Goal: Information Seeking & Learning: Learn about a topic

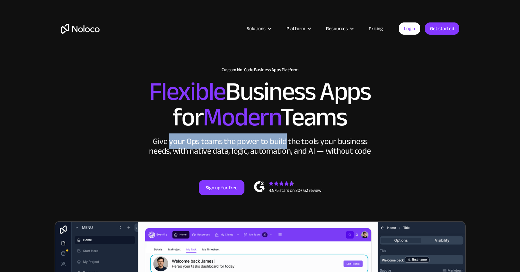
drag, startPoint x: 176, startPoint y: 141, endPoint x: 290, endPoint y: 142, distance: 114.1
click at [290, 142] on div "Give your Ops teams the power to build the tools your business needs, with nati…" at bounding box center [260, 146] width 225 height 19
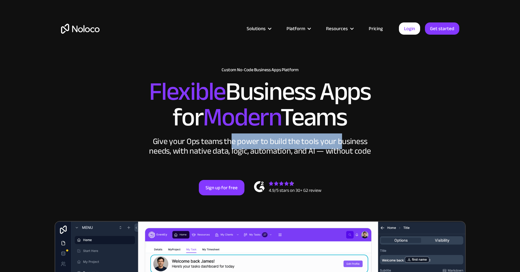
drag, startPoint x: 276, startPoint y: 144, endPoint x: 342, endPoint y: 144, distance: 66.2
click at [342, 144] on div "Give your Ops teams the power to build the tools your business needs, with nati…" at bounding box center [260, 146] width 225 height 19
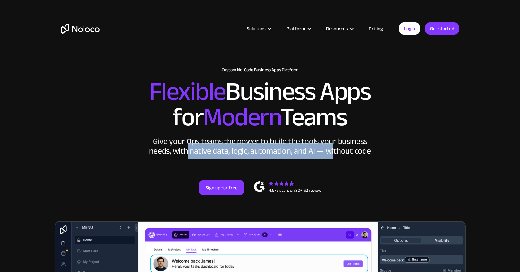
drag, startPoint x: 191, startPoint y: 151, endPoint x: 334, endPoint y: 152, distance: 143.0
click at [332, 153] on div "Give your Ops teams the power to build the tools your business needs, with nati…" at bounding box center [260, 146] width 225 height 19
click at [334, 152] on div "Give your Ops teams the power to build the tools your business needs, with nati…" at bounding box center [260, 146] width 225 height 19
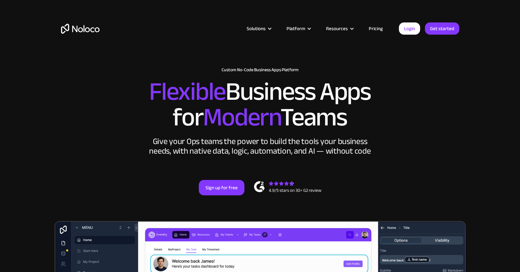
click at [372, 29] on link "Pricing" at bounding box center [376, 28] width 30 height 8
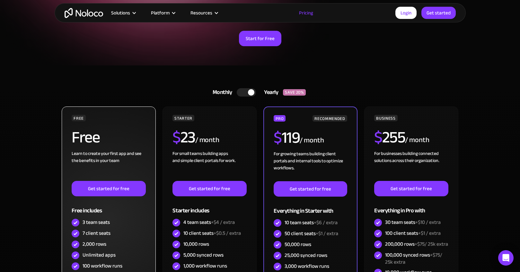
scroll to position [103, 0]
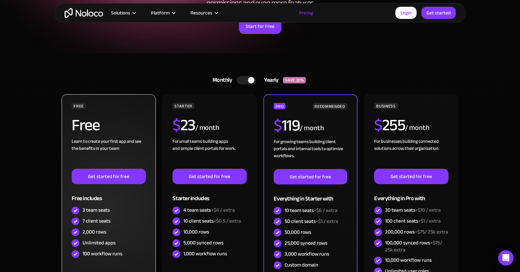
drag, startPoint x: 84, startPoint y: 141, endPoint x: 74, endPoint y: 141, distance: 9.7
click at [108, 146] on div "Learn to create your first app and see the benefits in your team ‍" at bounding box center [109, 153] width 74 height 31
drag, startPoint x: 84, startPoint y: 150, endPoint x: 103, endPoint y: 150, distance: 19.0
click at [102, 150] on div "Learn to create your first app and see the benefits in your team ‍" at bounding box center [109, 153] width 74 height 31
click at [103, 150] on div "Learn to create your first app and see the benefits in your team ‍" at bounding box center [109, 153] width 74 height 31
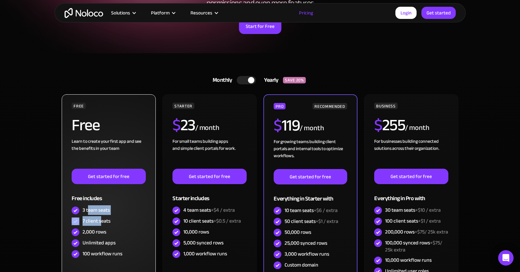
drag, startPoint x: 87, startPoint y: 214, endPoint x: 101, endPoint y: 225, distance: 17.4
click at [101, 225] on div "FREE Free Learn to create your first app and see the benefits in your team ‍ Ge…" at bounding box center [109, 181] width 74 height 157
click at [101, 225] on div "7 client seats" at bounding box center [97, 221] width 28 height 7
drag, startPoint x: 90, startPoint y: 231, endPoint x: 99, endPoint y: 234, distance: 9.4
click at [99, 234] on div "2,000 rows" at bounding box center [95, 232] width 24 height 7
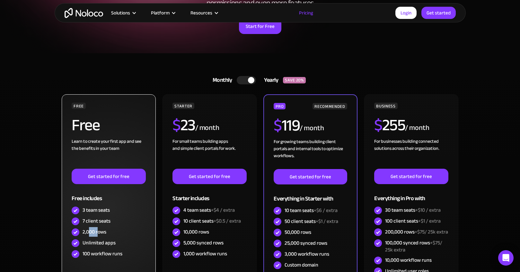
click at [99, 234] on div "2,000 rows" at bounding box center [95, 232] width 24 height 7
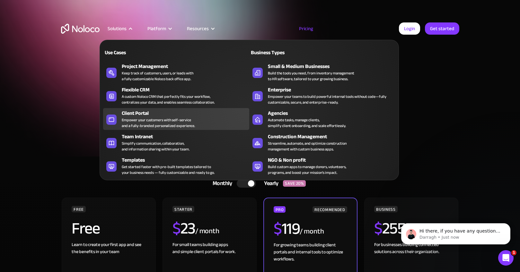
scroll to position [0, 0]
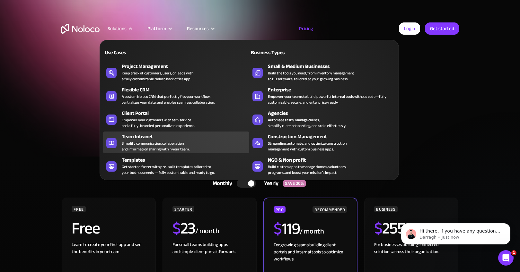
click at [209, 142] on div "Team Intranet Simplify communication, collaboration, and information sharing wi…" at bounding box center [184, 142] width 124 height 19
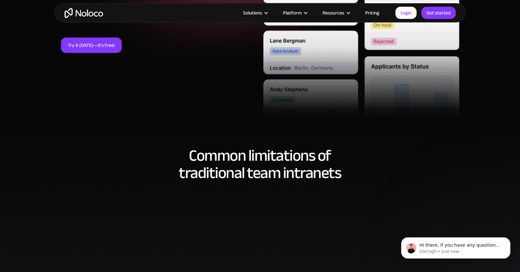
scroll to position [280, 0]
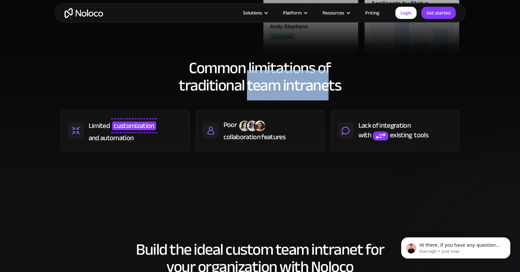
drag, startPoint x: 246, startPoint y: 84, endPoint x: 332, endPoint y: 84, distance: 85.8
click at [332, 84] on h2 "Common limitations of traditional team intranets" at bounding box center [260, 76] width 398 height 35
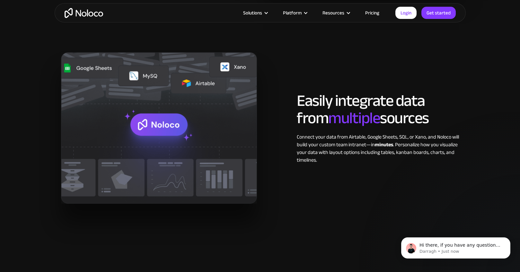
scroll to position [756, 0]
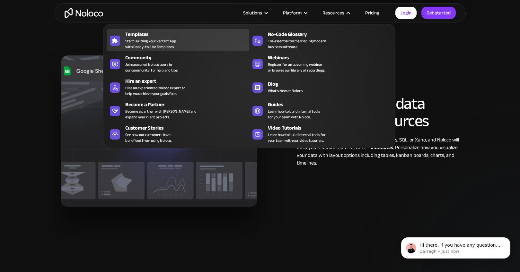
click at [142, 40] on span "Start Building Your Perfect App with Ready-to-Use Templates" at bounding box center [150, 44] width 51 height 12
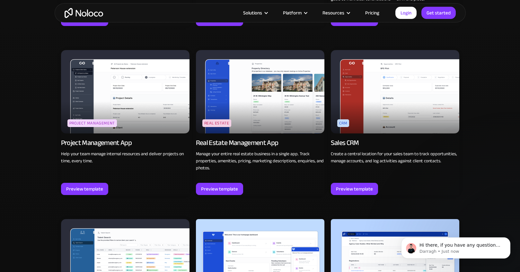
scroll to position [1147, 0]
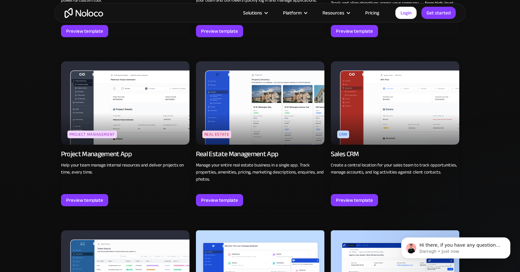
click at [136, 110] on img at bounding box center [125, 103] width 129 height 84
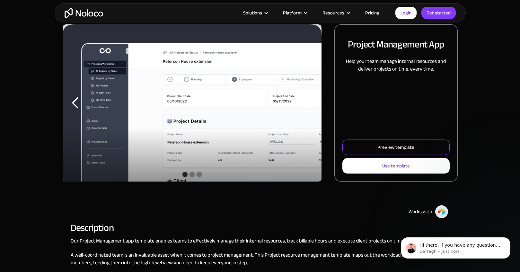
click at [399, 145] on div "Preview template" at bounding box center [396, 147] width 37 height 8
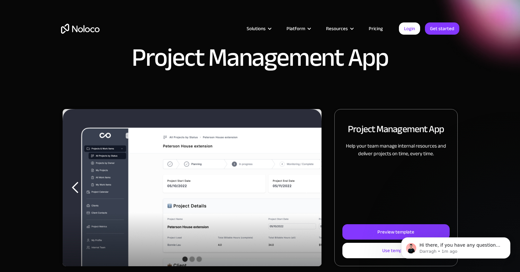
click at [92, 29] on img "home" at bounding box center [80, 29] width 39 height 10
